Goal: Task Accomplishment & Management: Manage account settings

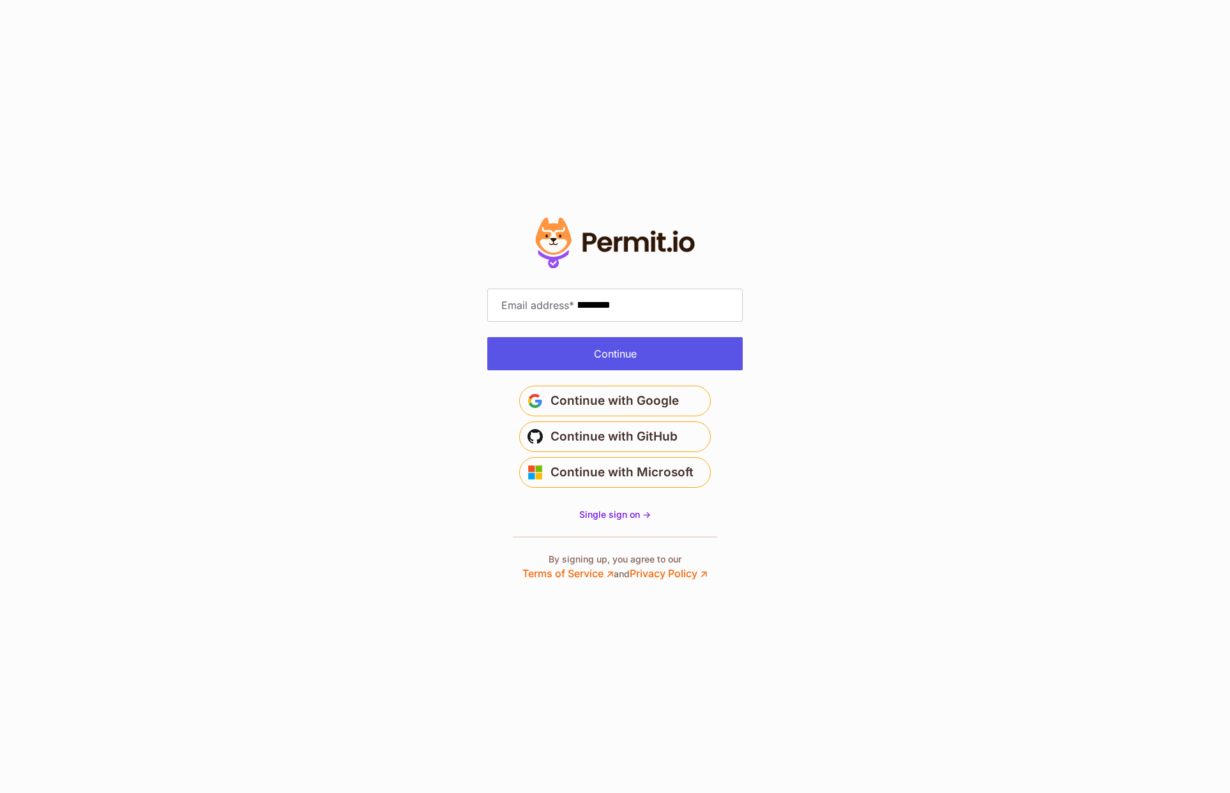
type input "**********"
click at [628, 356] on button "Continue" at bounding box center [614, 353] width 255 height 33
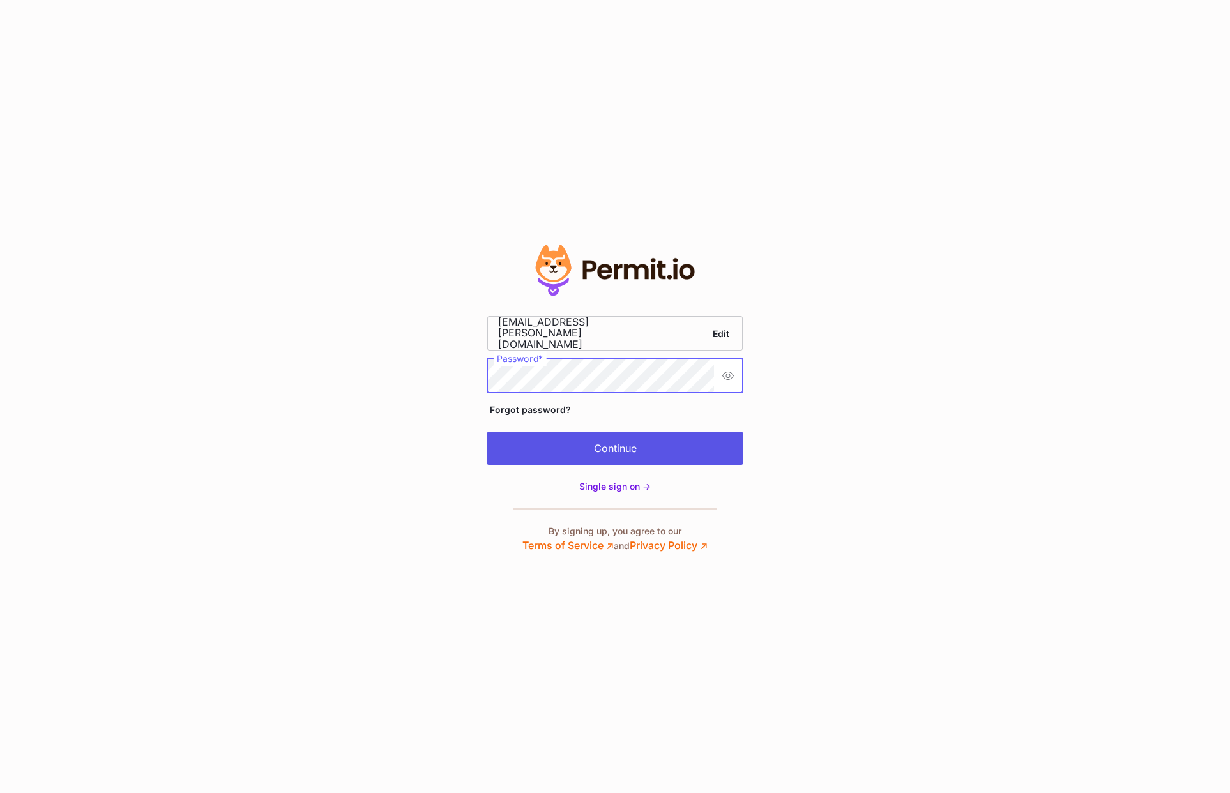
scroll to position [0, 36]
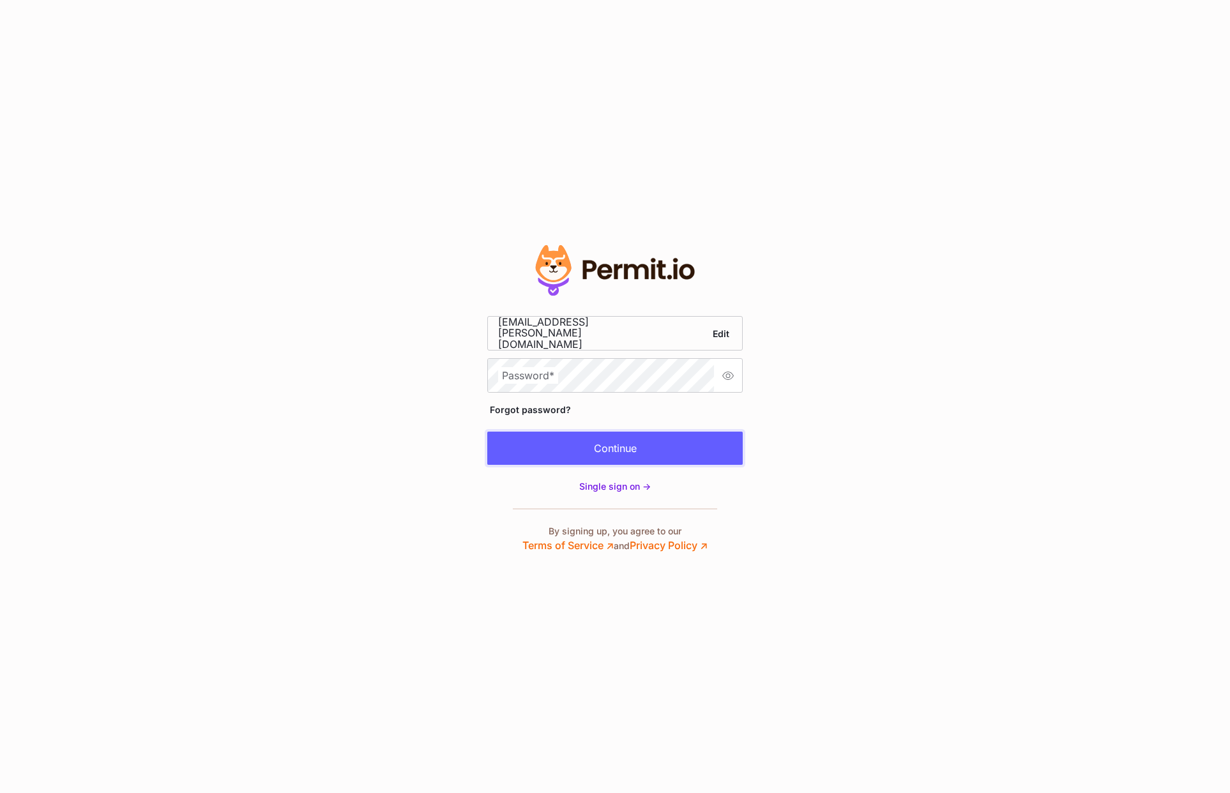
click at [661, 439] on button "Continue" at bounding box center [614, 448] width 255 height 33
